Goal: Information Seeking & Learning: Learn about a topic

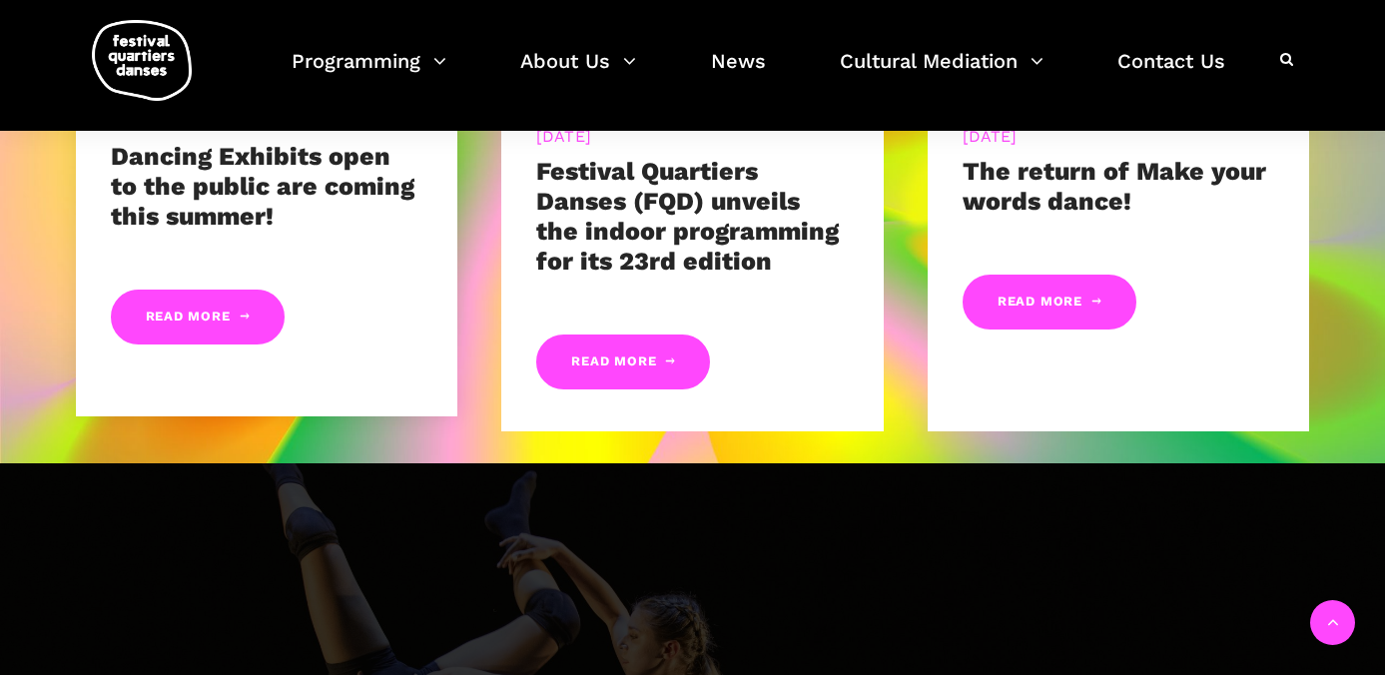
scroll to position [1211, 0]
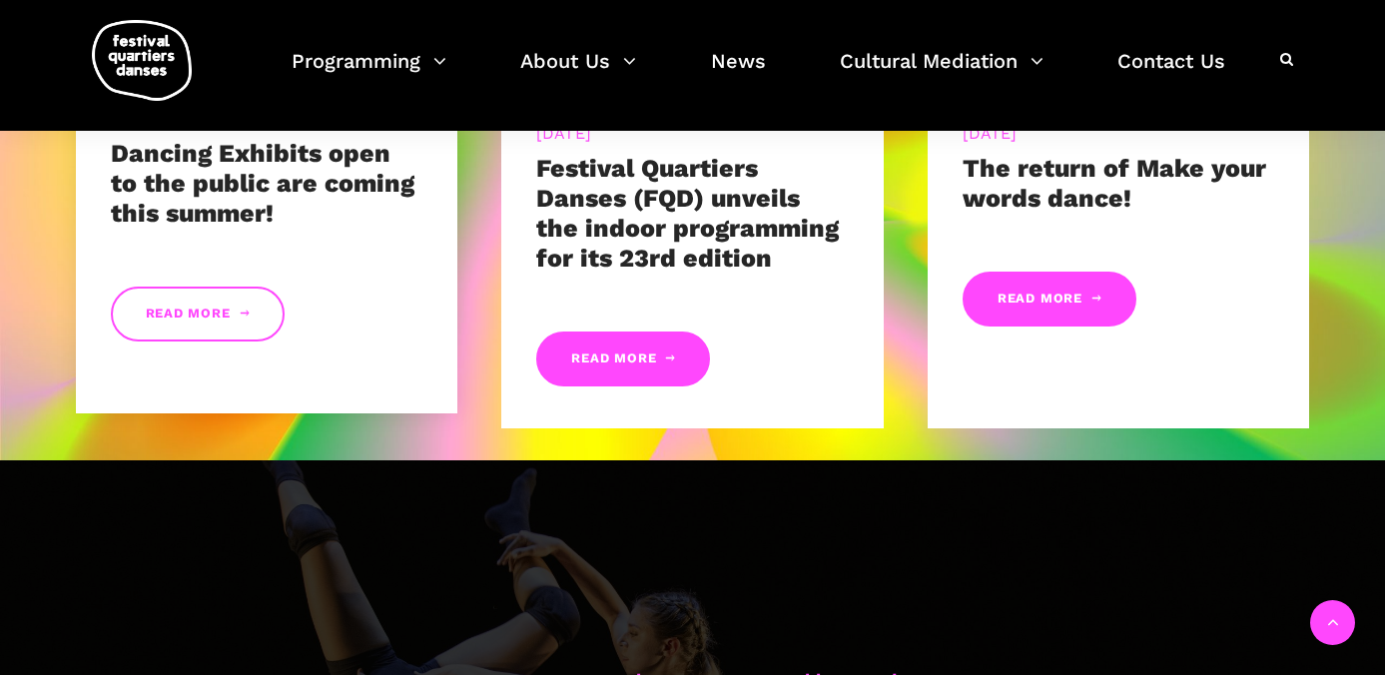
click at [220, 318] on link "Read More" at bounding box center [198, 314] width 174 height 55
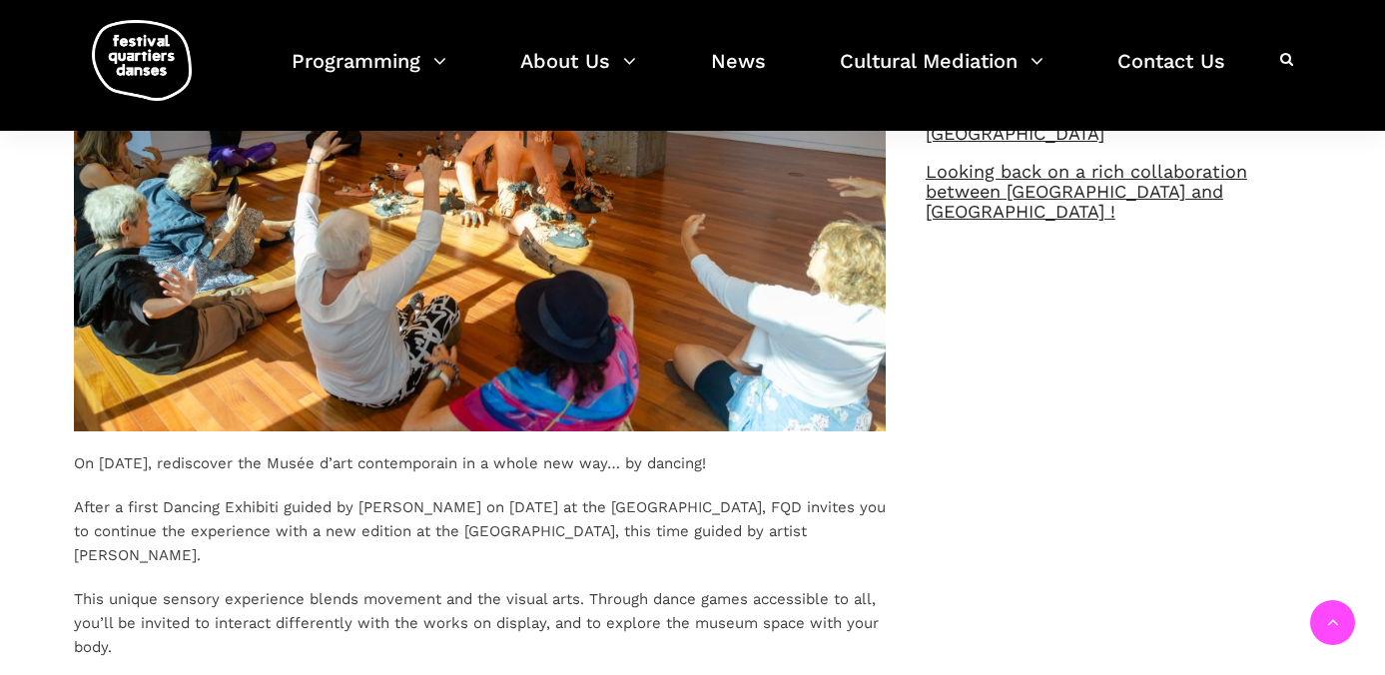
scroll to position [349, 0]
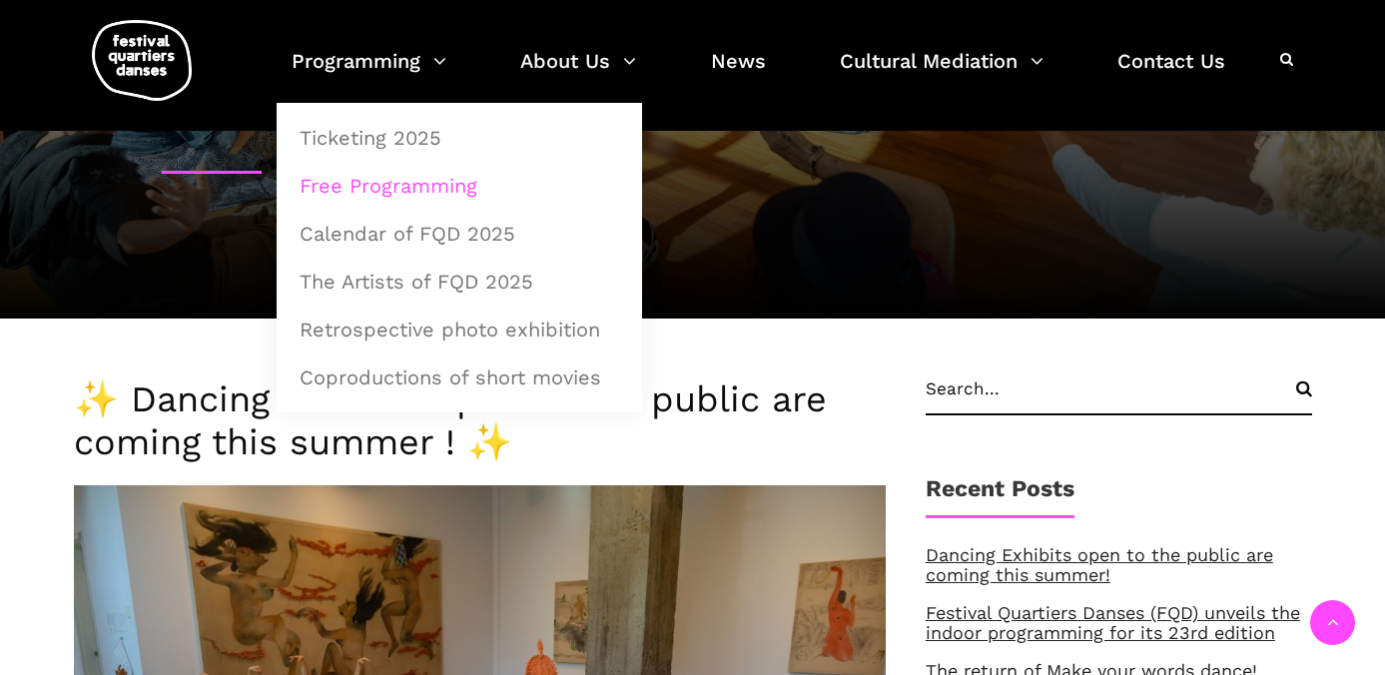
click at [369, 175] on link "Free Programming" at bounding box center [460, 186] width 344 height 46
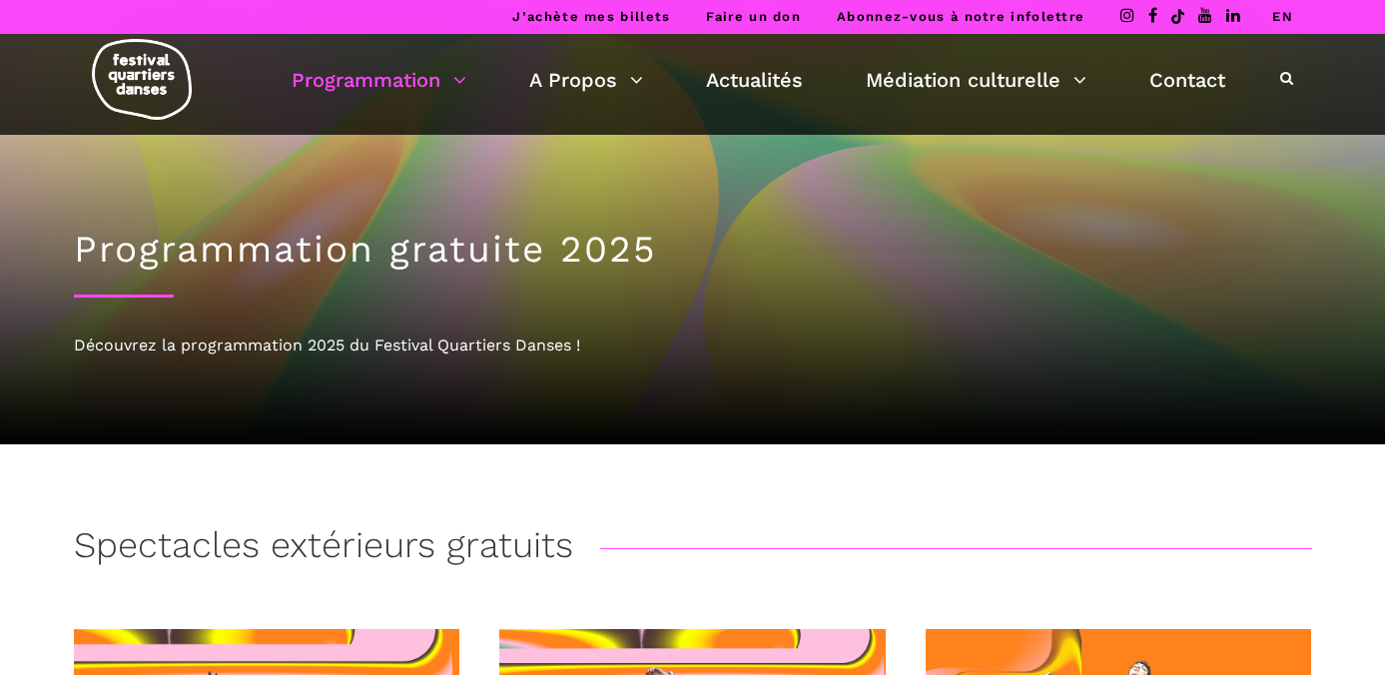
click at [1282, 12] on link "EN" at bounding box center [1282, 16] width 21 height 15
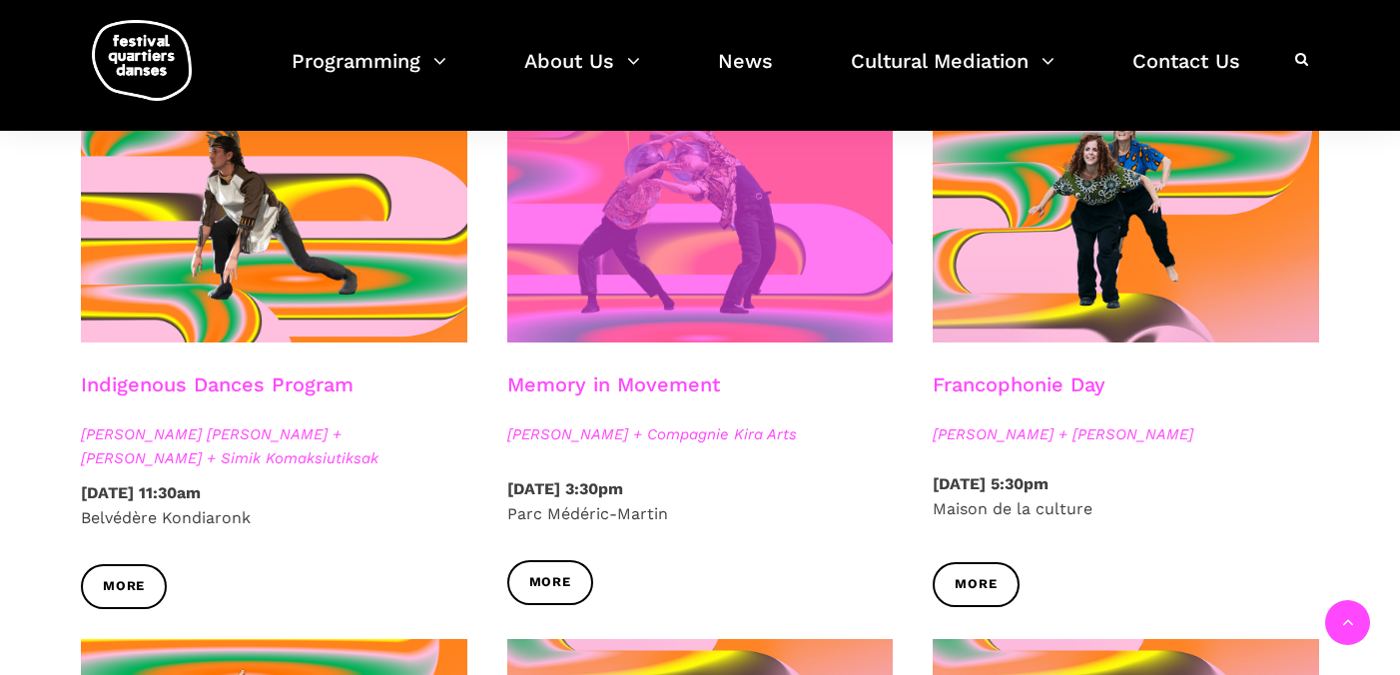
scroll to position [1101, 0]
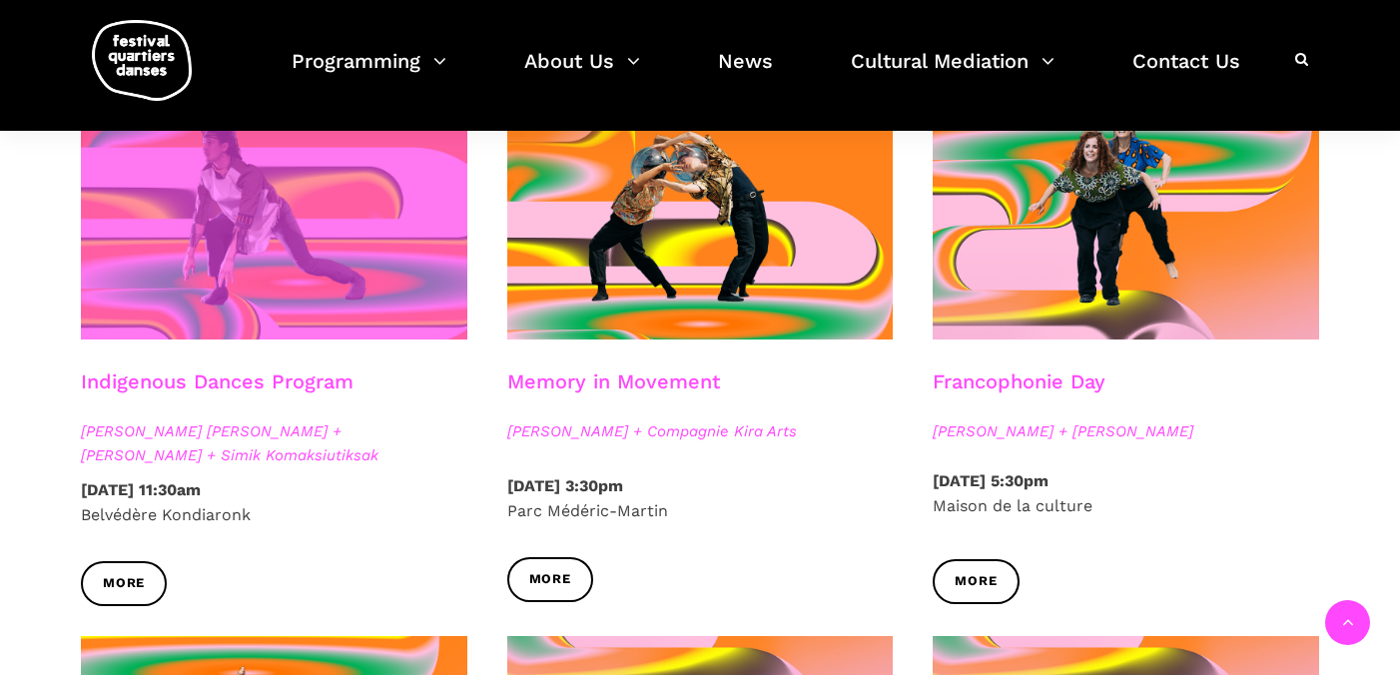
click at [361, 292] on span at bounding box center [274, 210] width 386 height 259
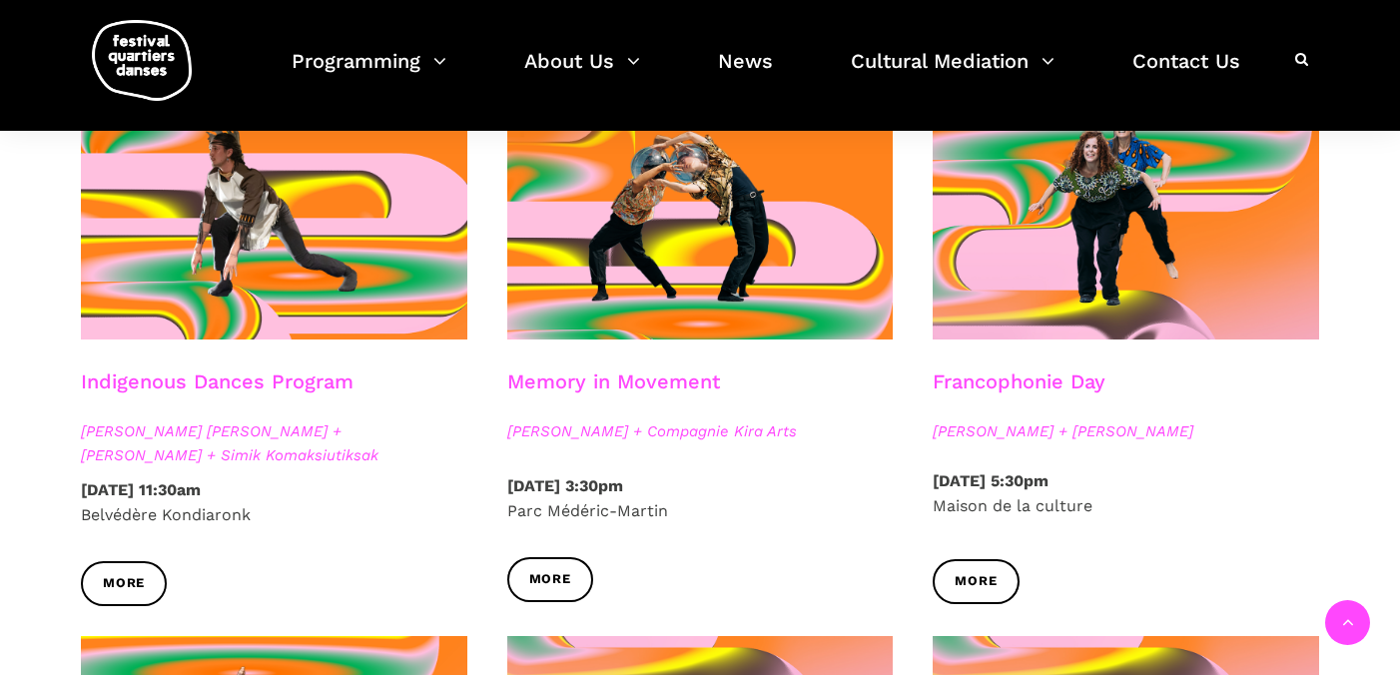
click at [623, 476] on strong "Saturday, September 6 2025 – 3:30pm" at bounding box center [565, 485] width 116 height 19
click at [572, 571] on link "More" at bounding box center [550, 579] width 86 height 45
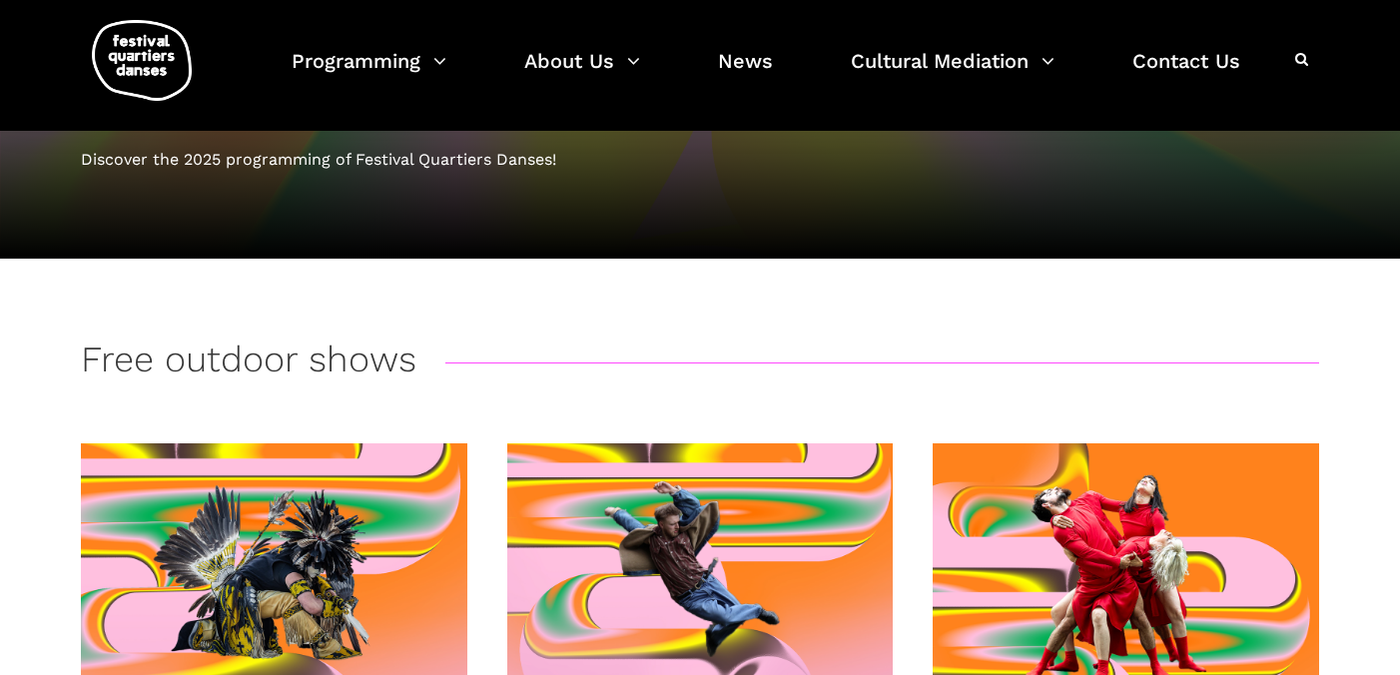
scroll to position [178, 0]
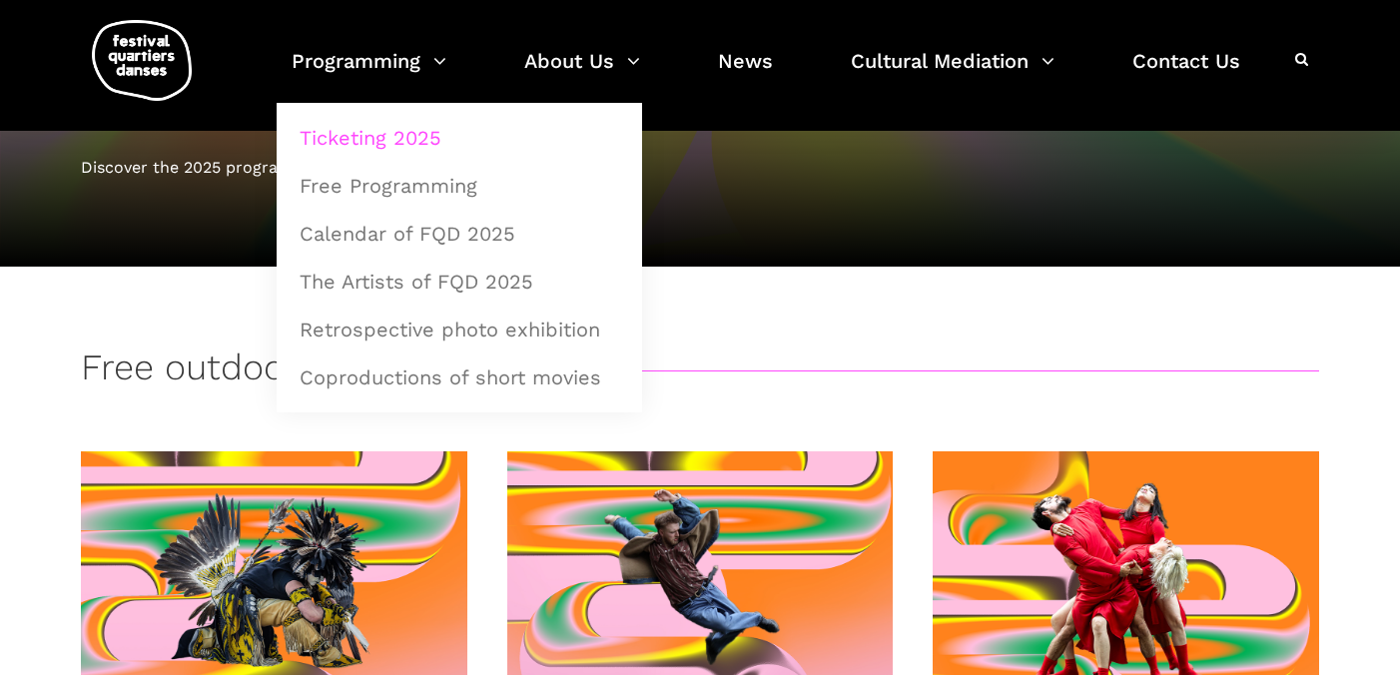
click at [339, 134] on link "Ticketing 2025" at bounding box center [460, 138] width 344 height 46
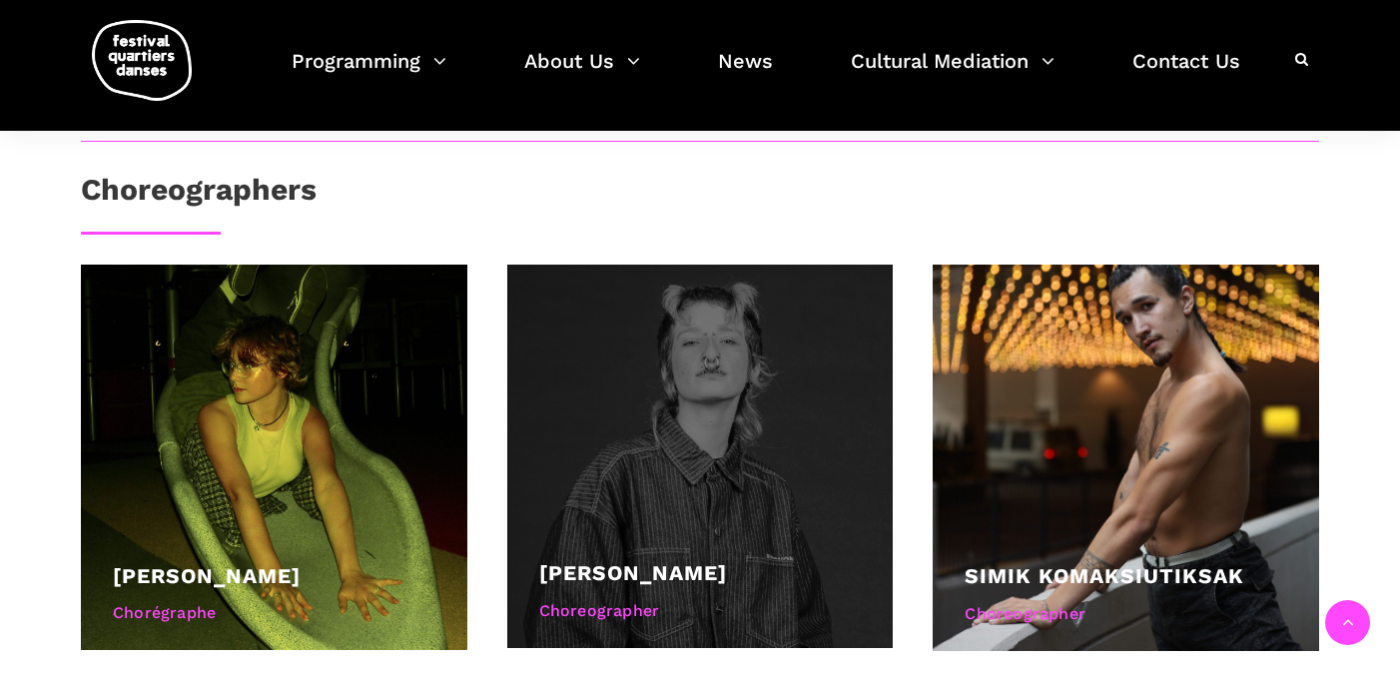
scroll to position [1049, 0]
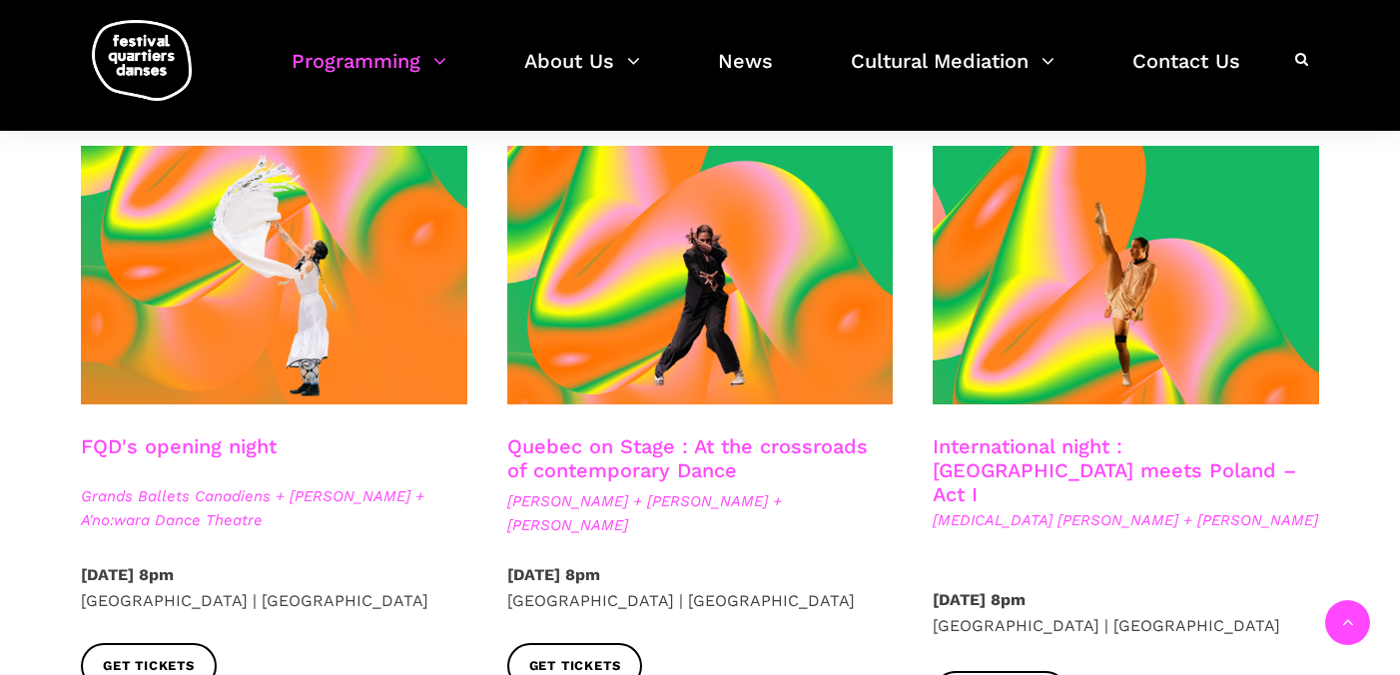
scroll to position [484, 0]
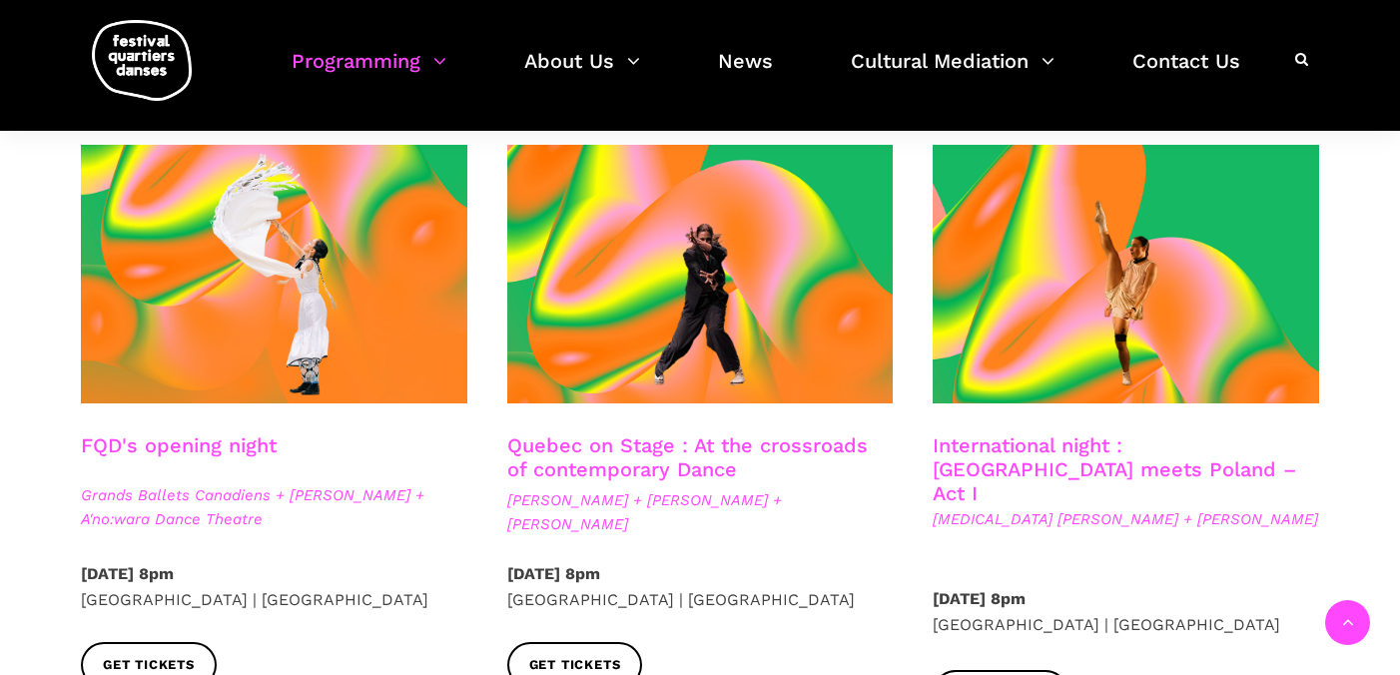
click at [642, 463] on link "Quebec on Stage : At the crossroads of contemporary Dance" at bounding box center [687, 457] width 361 height 48
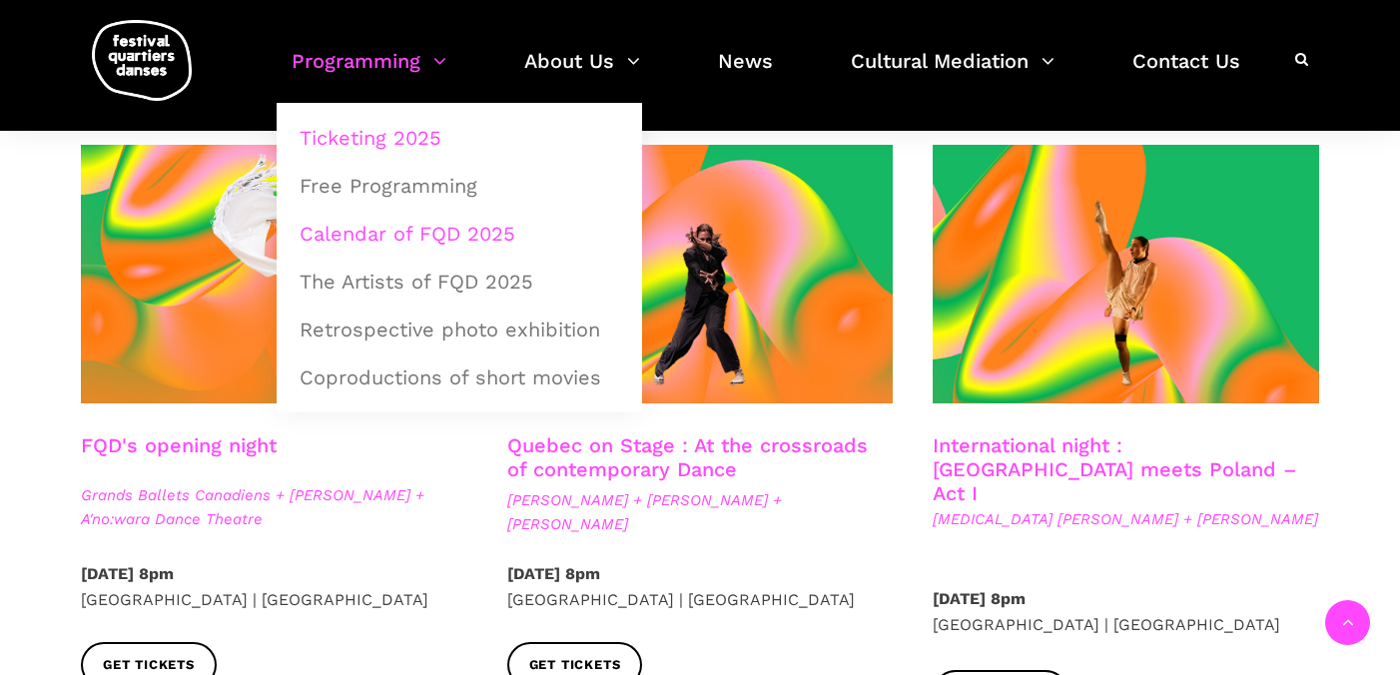
click at [361, 223] on link "Calendar of FQD 2025" at bounding box center [460, 234] width 344 height 46
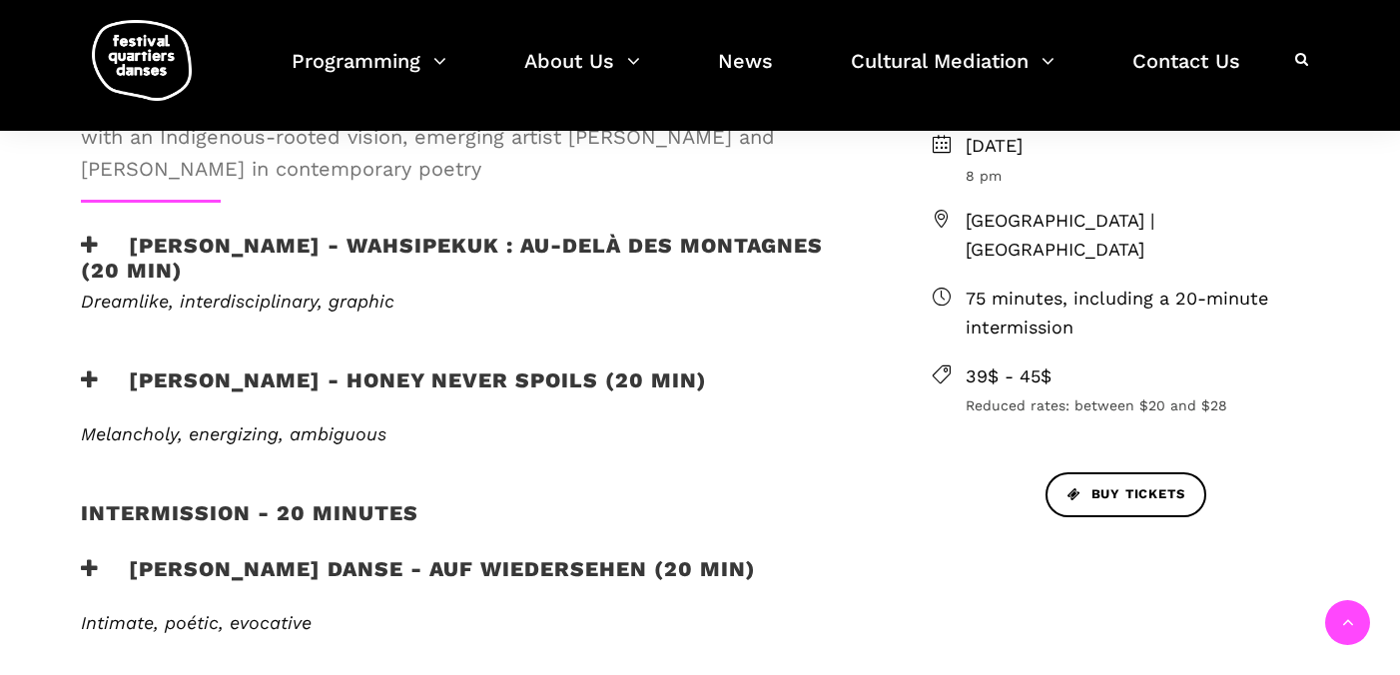
scroll to position [685, 0]
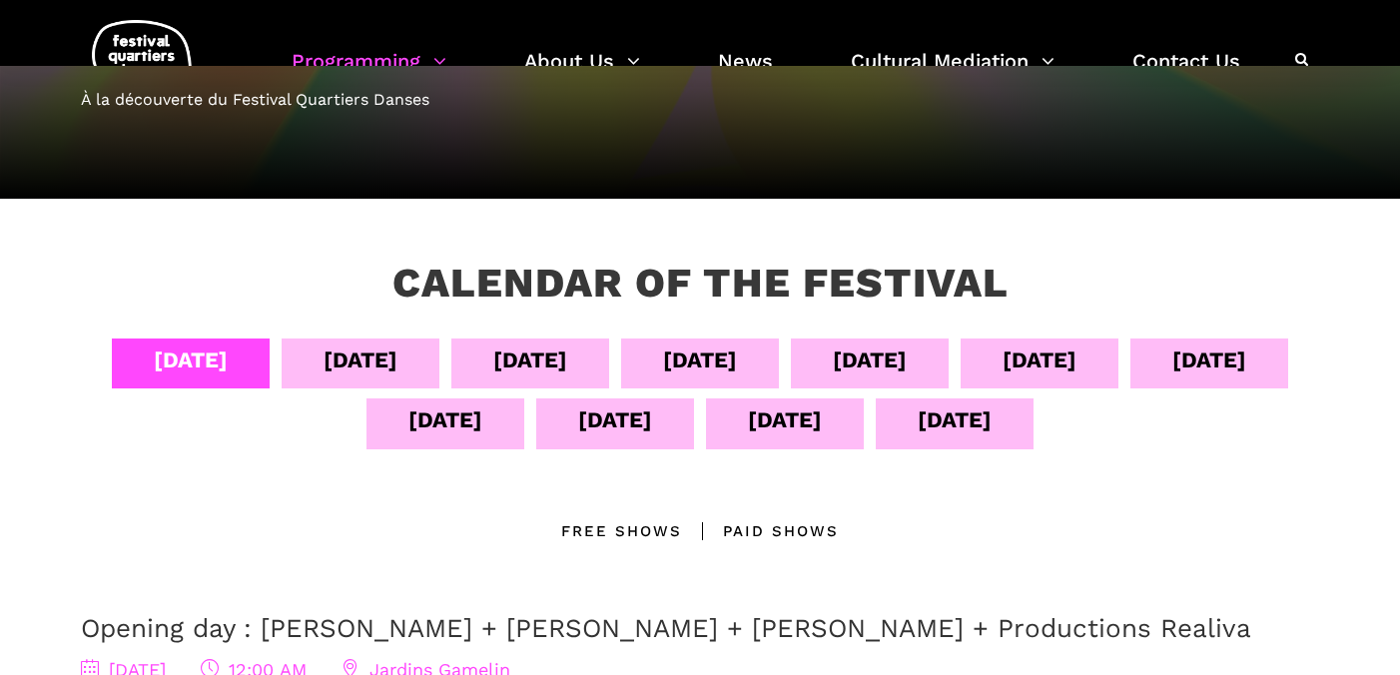
scroll to position [247, 0]
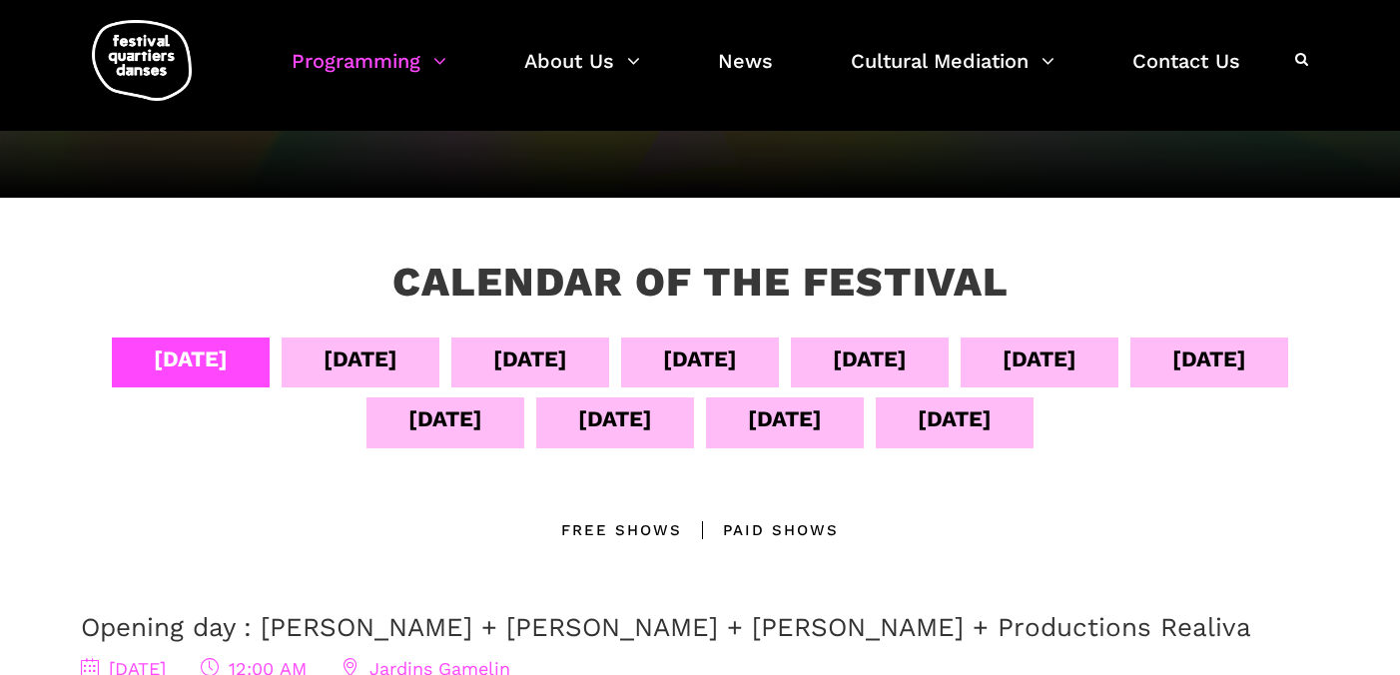
click at [439, 350] on div "Sept 05" at bounding box center [361, 363] width 158 height 50
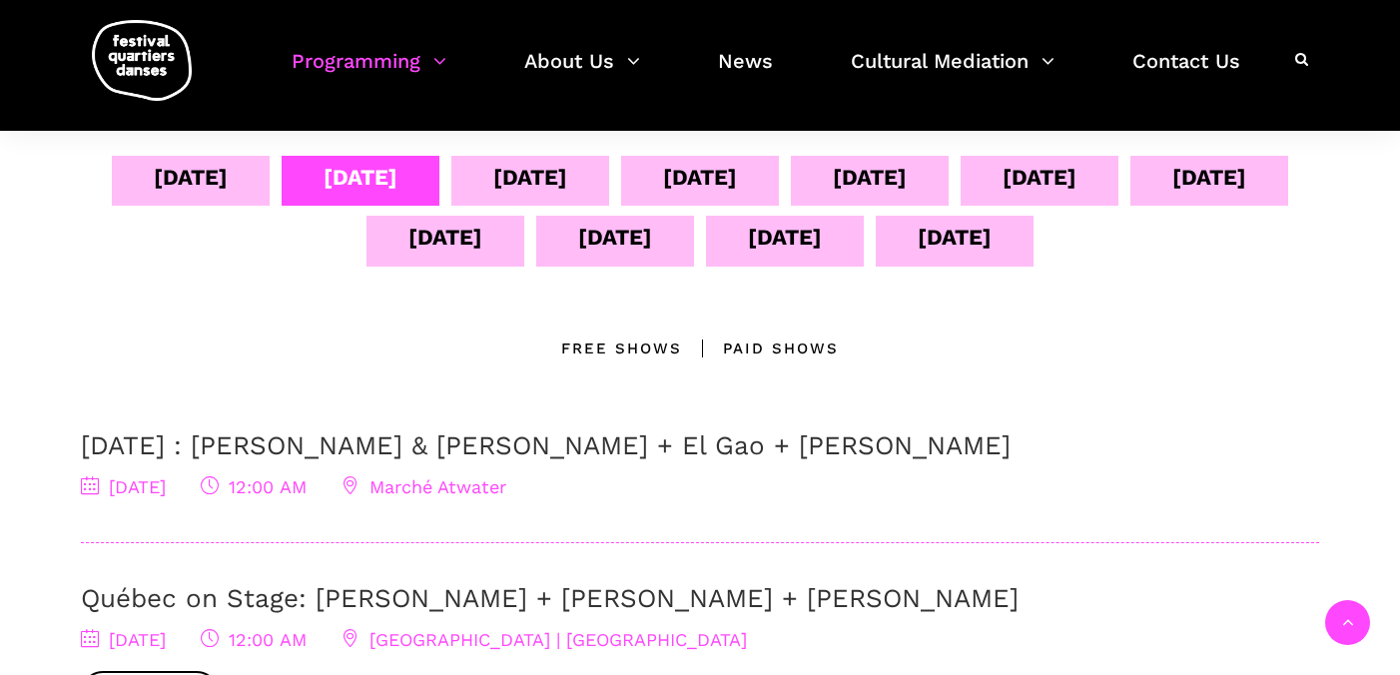
scroll to position [392, 0]
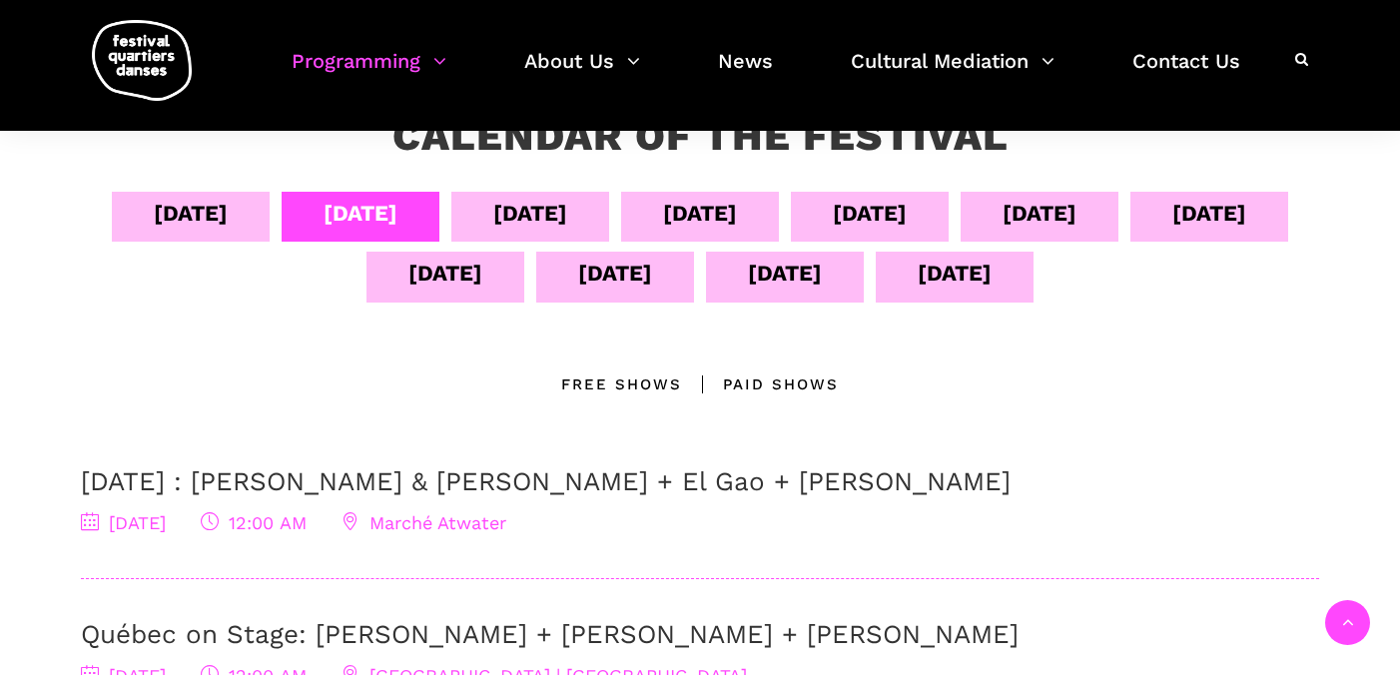
click at [602, 384] on div "Free Shows" at bounding box center [621, 384] width 121 height 24
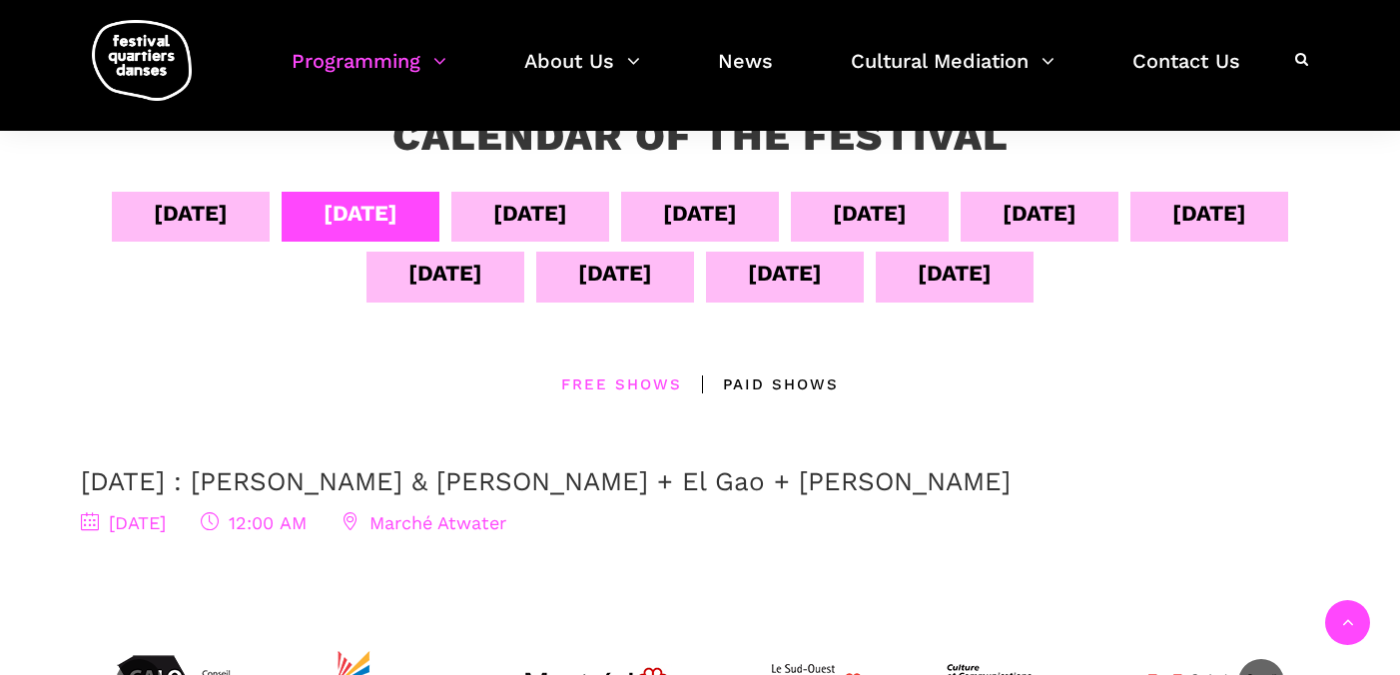
click at [567, 223] on div "Sept 06" at bounding box center [530, 213] width 74 height 35
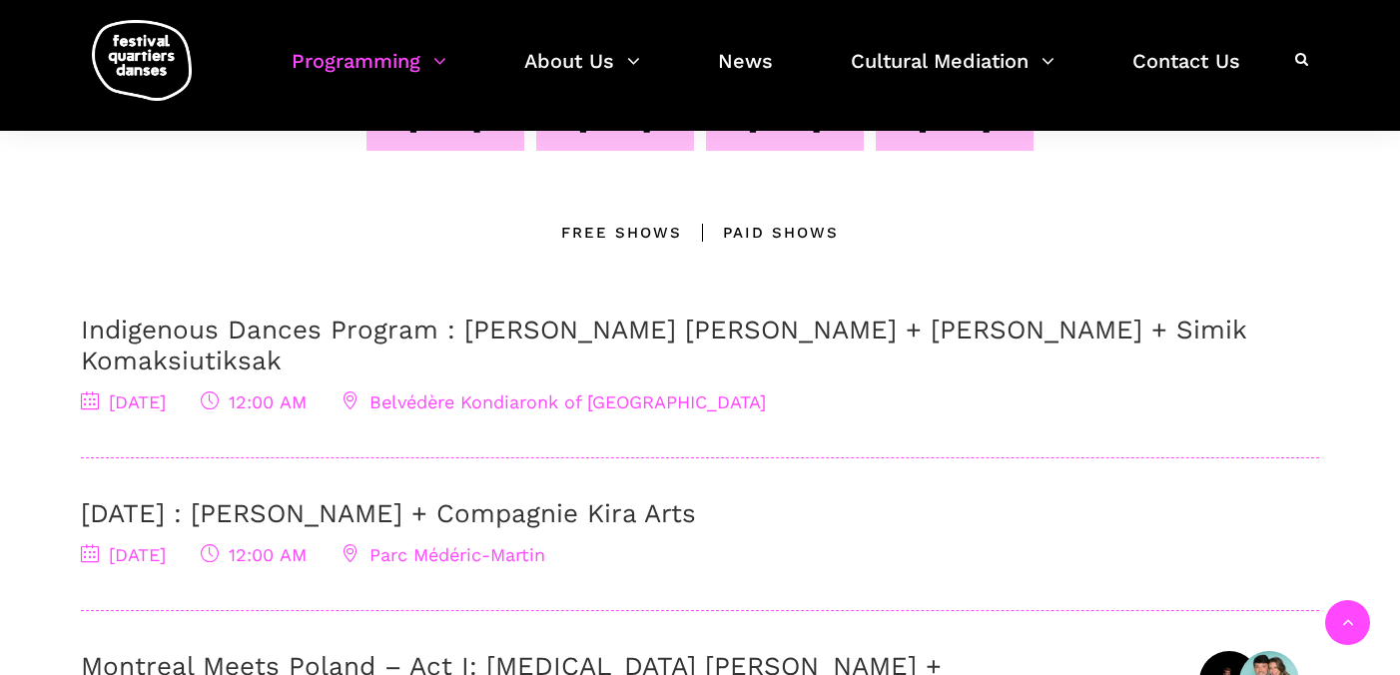
scroll to position [556, 0]
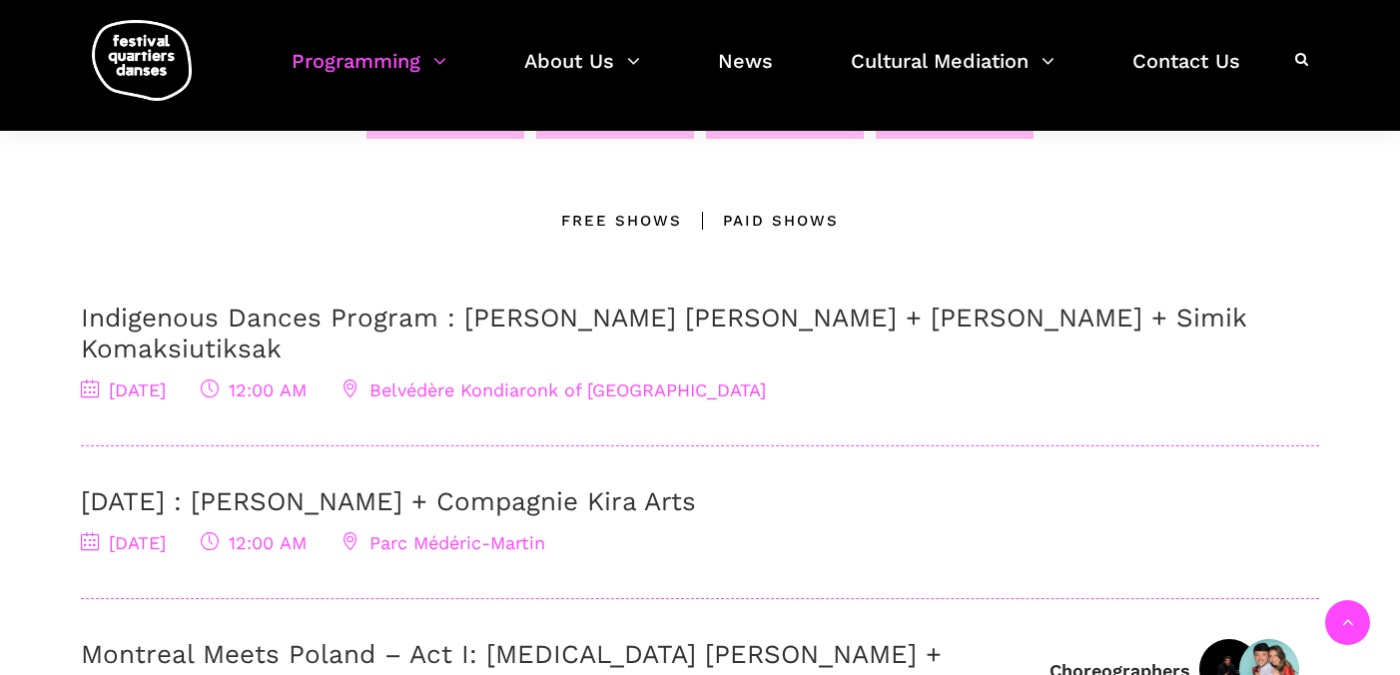
click at [598, 224] on div "Free Shows" at bounding box center [621, 221] width 121 height 24
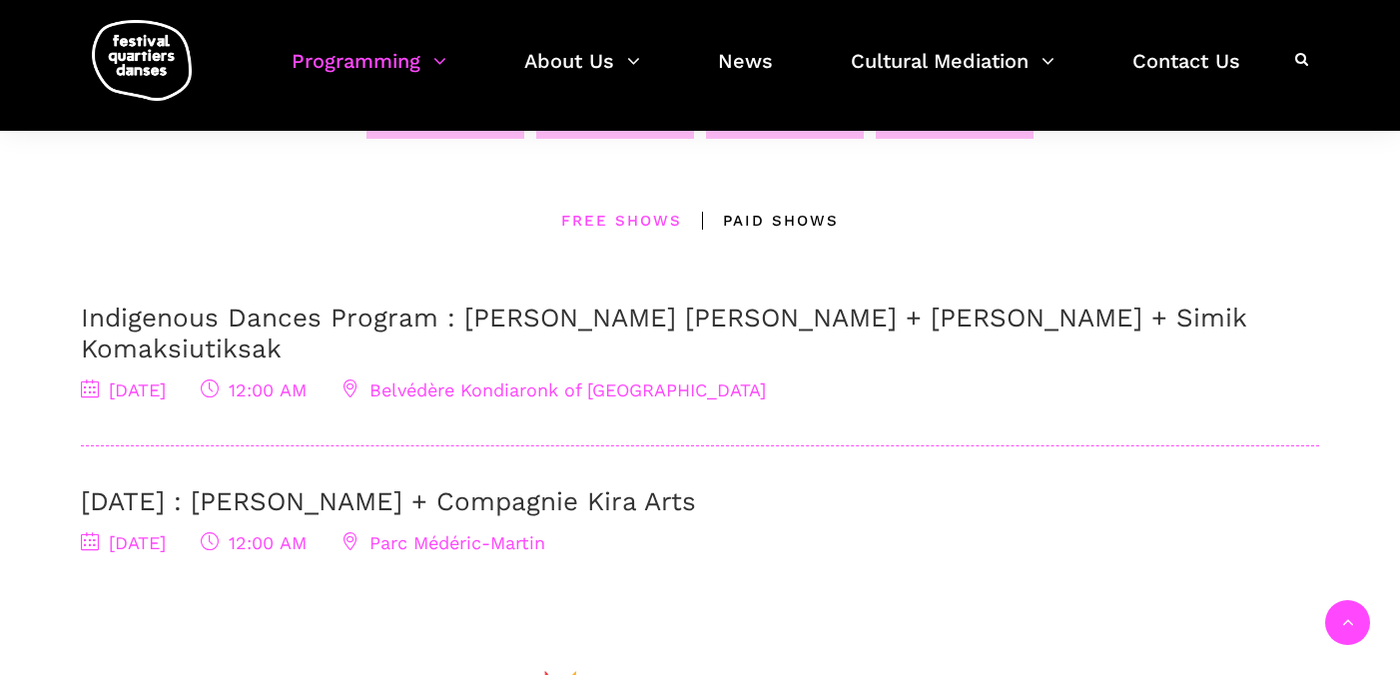
click at [545, 532] on span "Parc Médéric-Martin" at bounding box center [444, 542] width 204 height 21
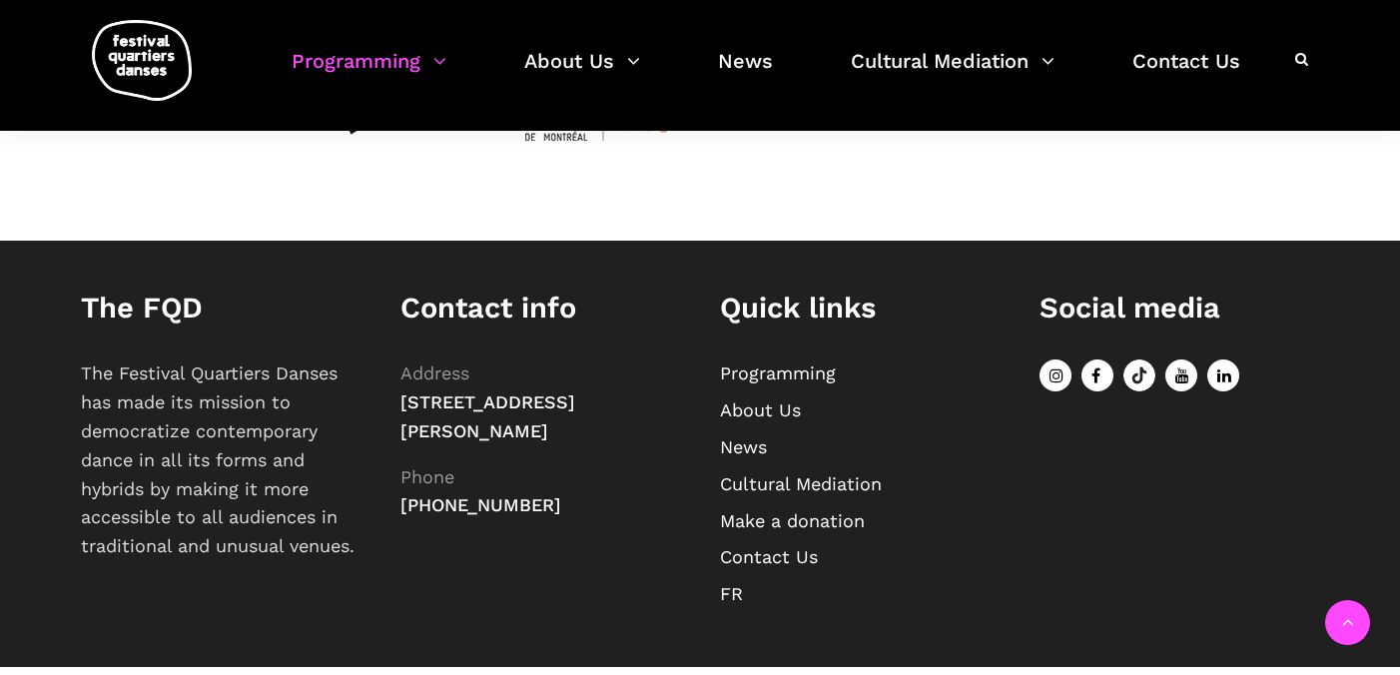
scroll to position [1152, 0]
